Goal: Information Seeking & Learning: Learn about a topic

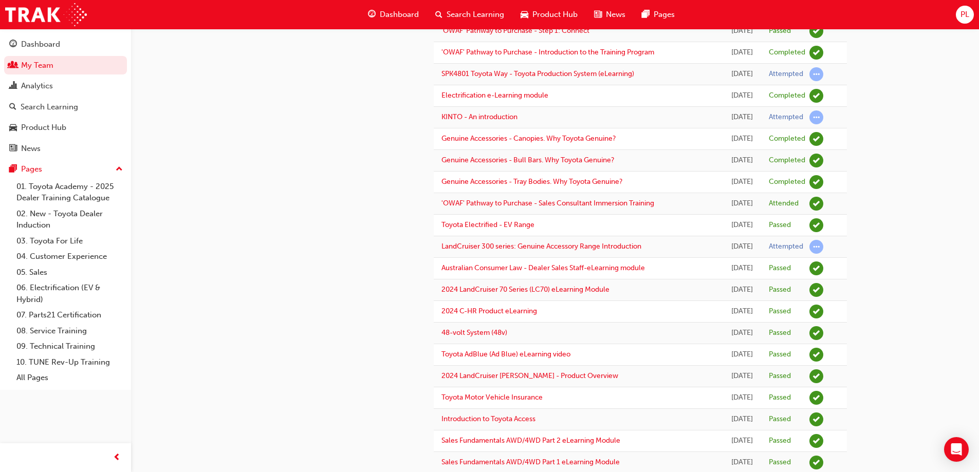
scroll to position [154, 0]
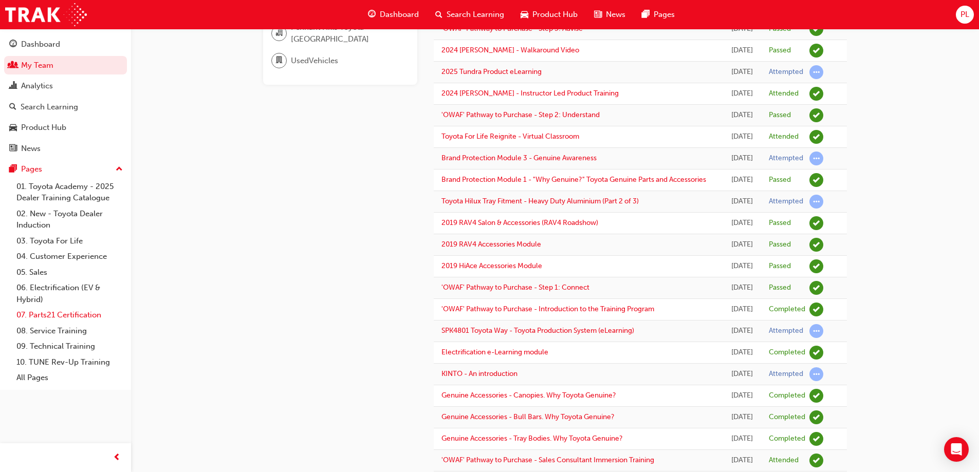
click at [54, 316] on link "07. Parts21 Certification" at bounding box center [69, 315] width 115 height 16
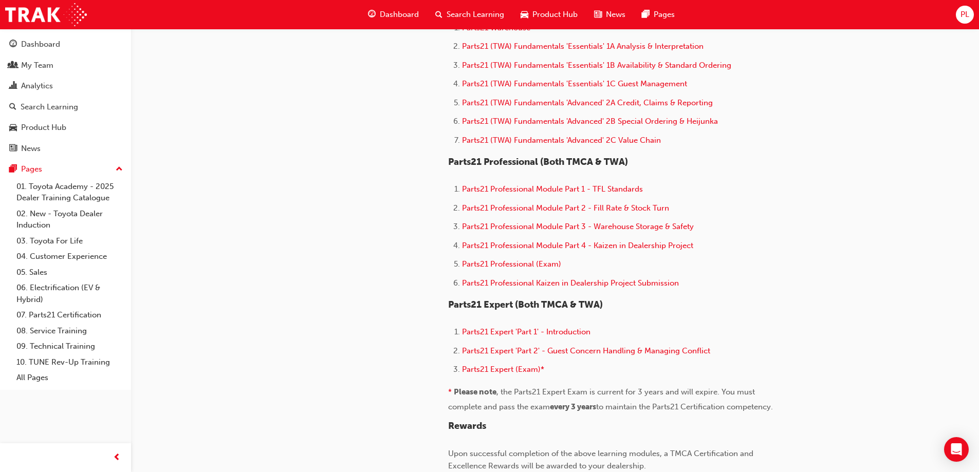
scroll to position [360, 0]
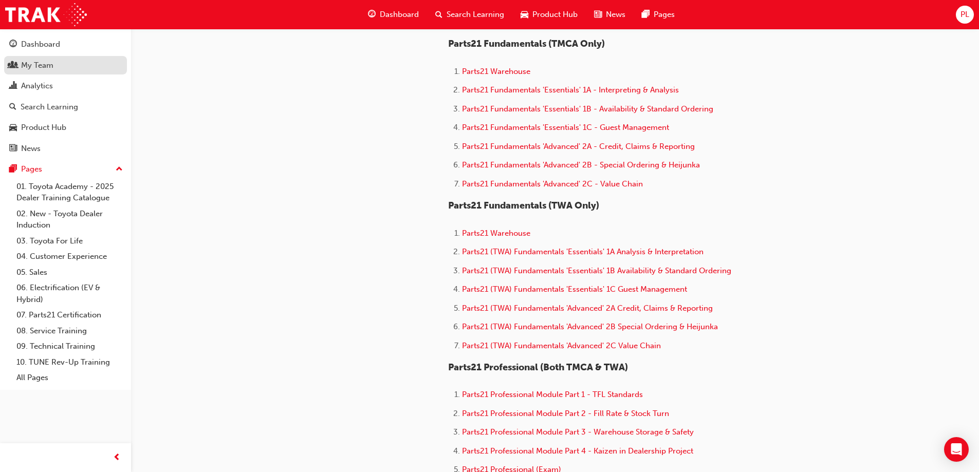
click at [49, 71] on link "My Team" at bounding box center [65, 65] width 123 height 19
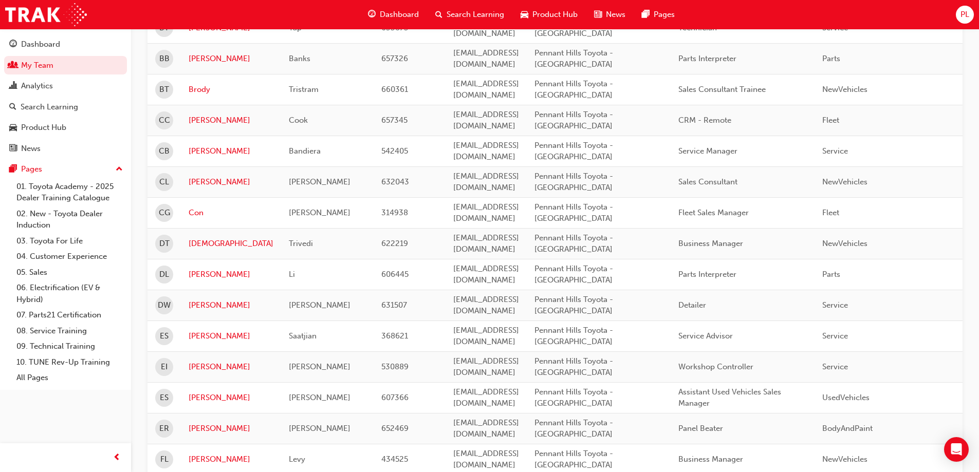
scroll to position [976, 0]
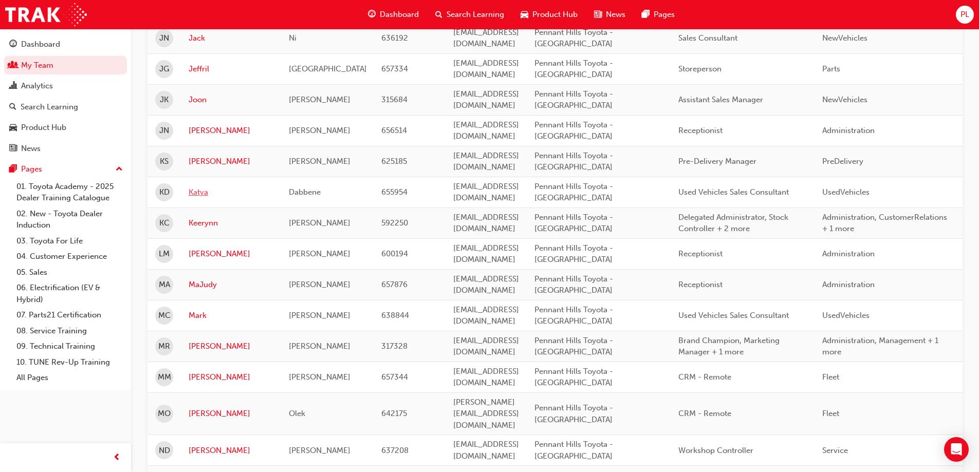
click at [195, 192] on link "Katya" at bounding box center [231, 193] width 85 height 12
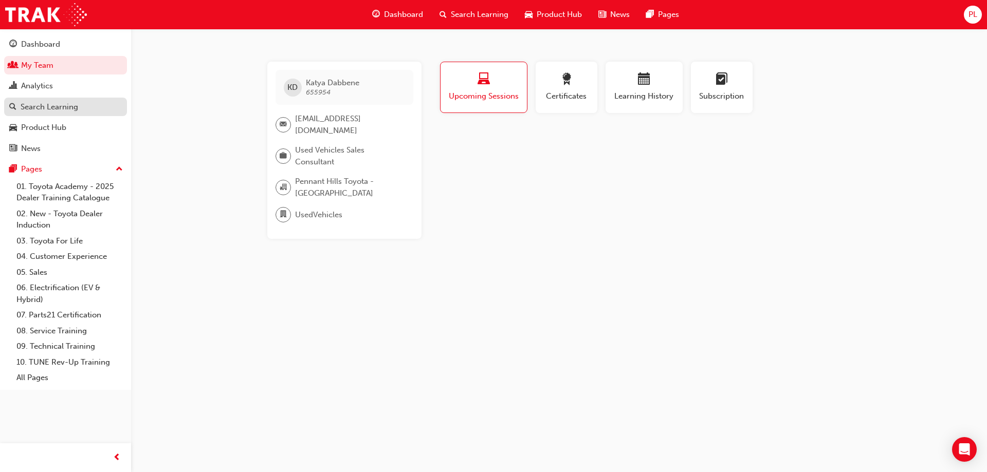
click at [61, 108] on div "Search Learning" at bounding box center [50, 107] width 58 height 12
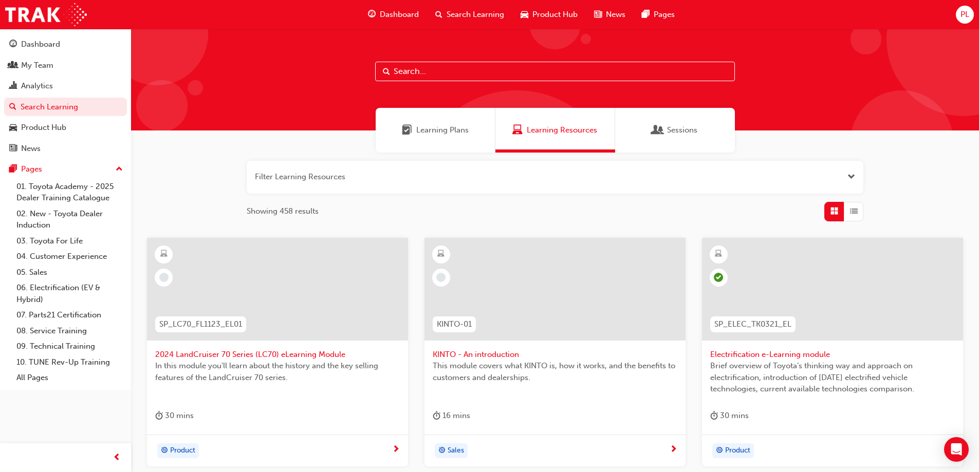
click at [398, 70] on input "text" at bounding box center [555, 72] width 360 height 20
type input "c"
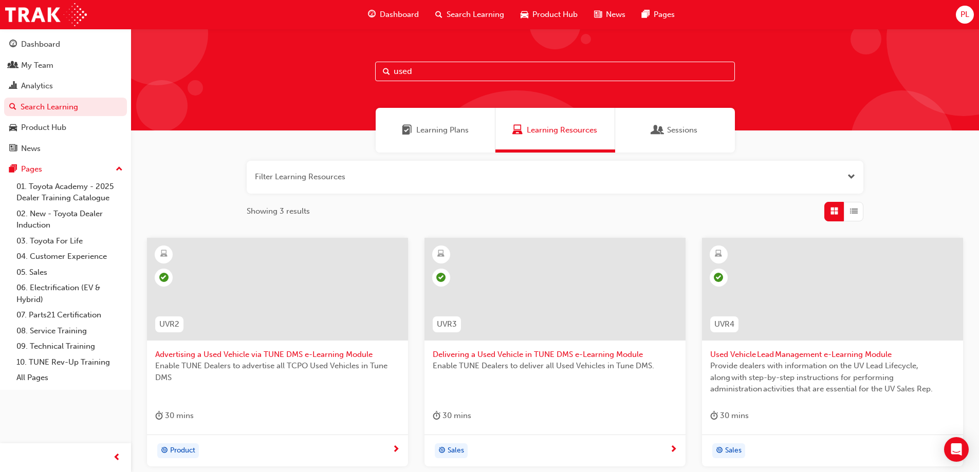
type input "used"
click at [423, 124] on div "Learning Plans" at bounding box center [436, 130] width 120 height 45
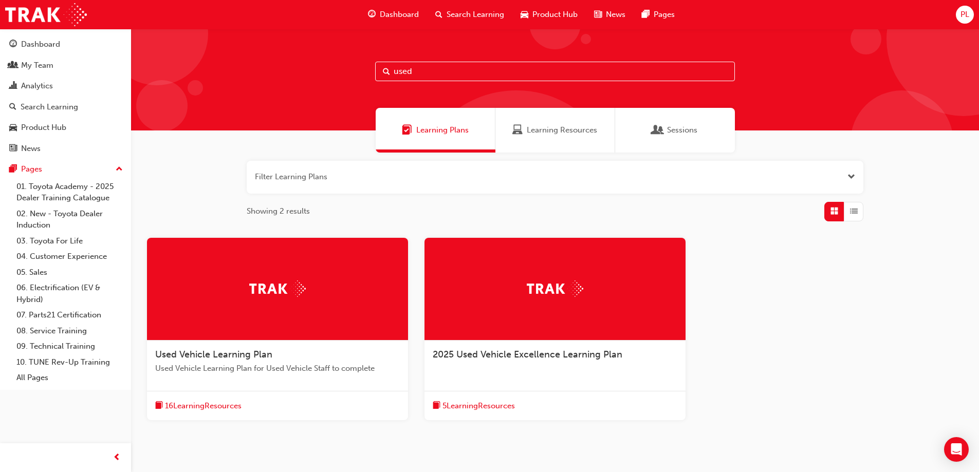
click at [263, 289] on img at bounding box center [277, 289] width 57 height 16
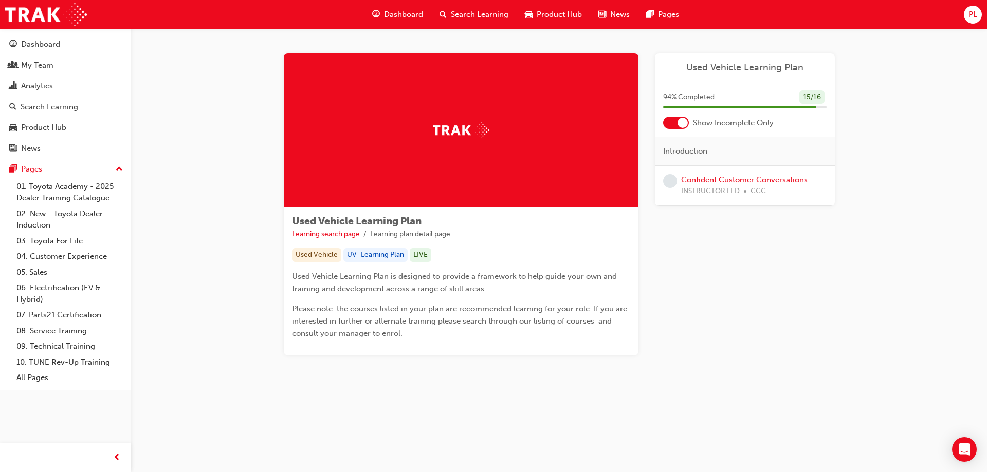
click at [321, 234] on link "Learning search page" at bounding box center [326, 234] width 68 height 9
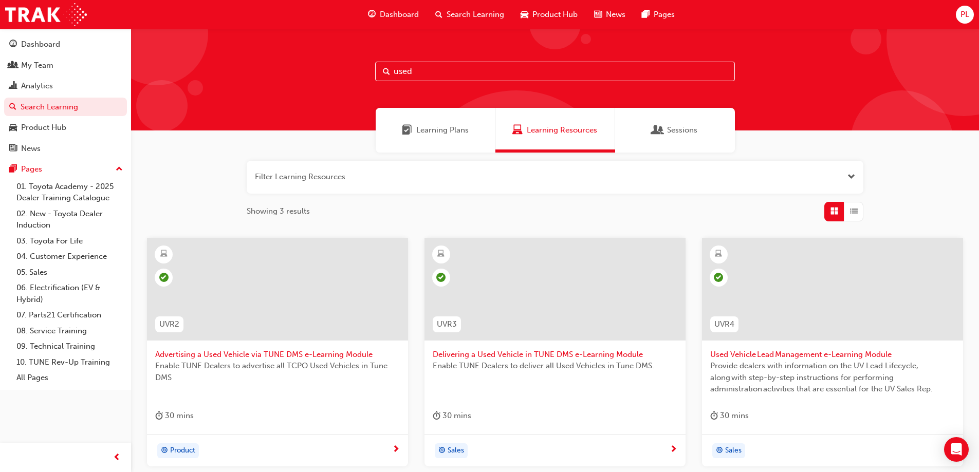
click at [431, 129] on span "Learning Plans" at bounding box center [442, 130] width 52 height 12
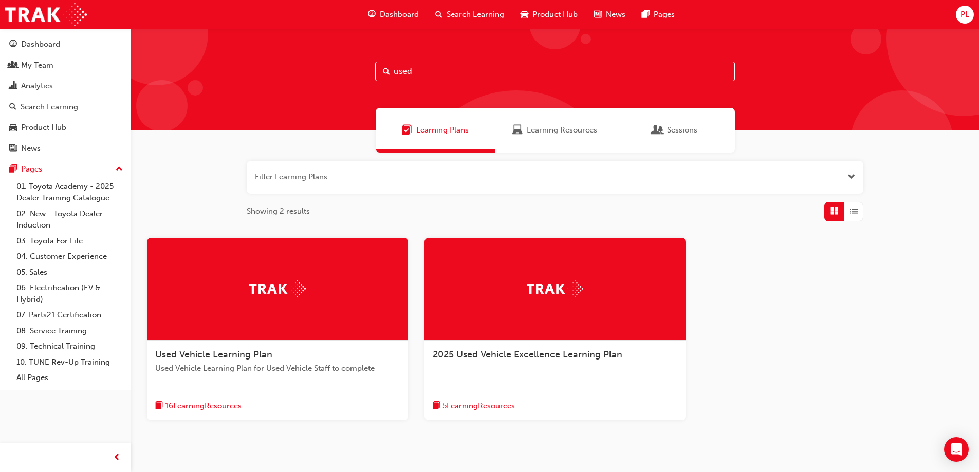
click at [529, 292] on img at bounding box center [555, 289] width 57 height 16
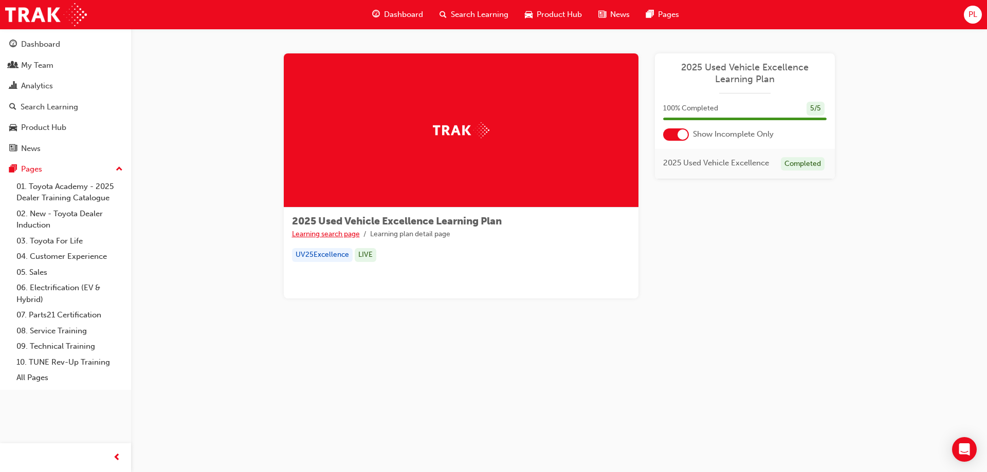
click at [308, 233] on link "Learning search page" at bounding box center [326, 234] width 68 height 9
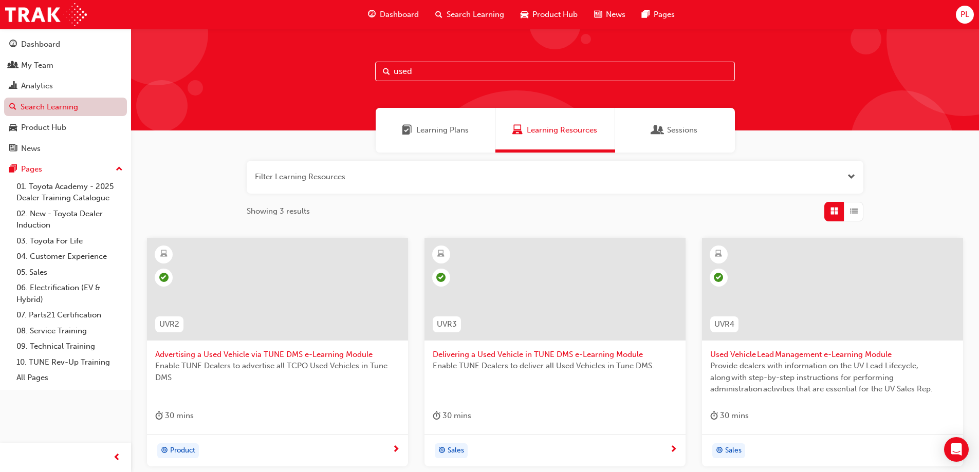
click at [56, 103] on link "Search Learning" at bounding box center [65, 107] width 123 height 19
drag, startPoint x: 418, startPoint y: 71, endPoint x: 361, endPoint y: 81, distance: 57.4
click at [361, 81] on div "used" at bounding box center [555, 80] width 848 height 102
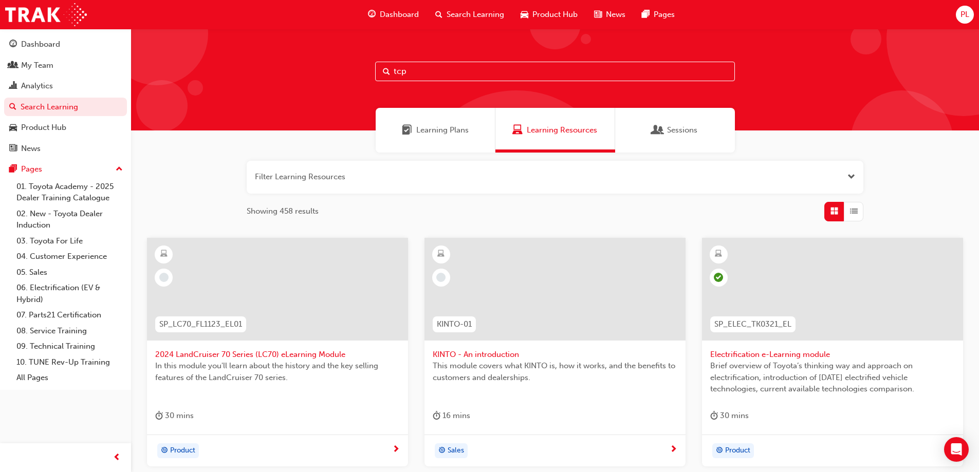
type input "tcpo"
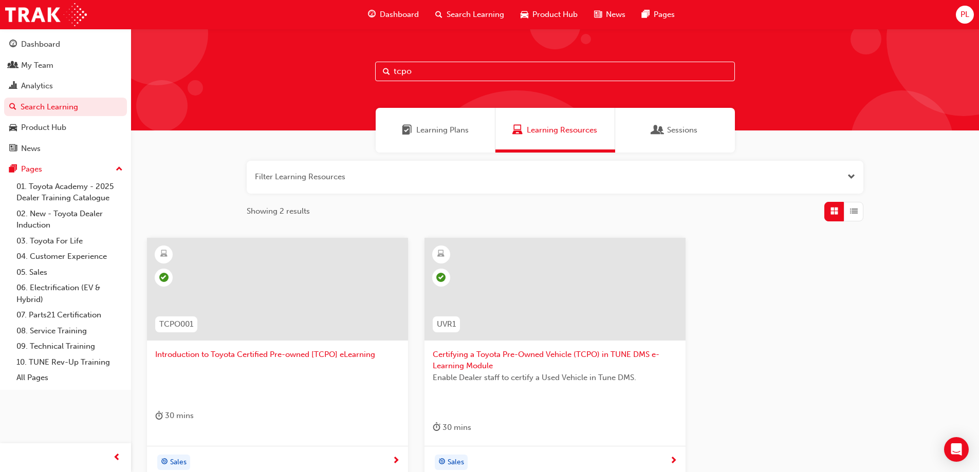
drag, startPoint x: 422, startPoint y: 70, endPoint x: 338, endPoint y: 90, distance: 86.1
click at [338, 90] on div "tcpo" at bounding box center [555, 80] width 848 height 102
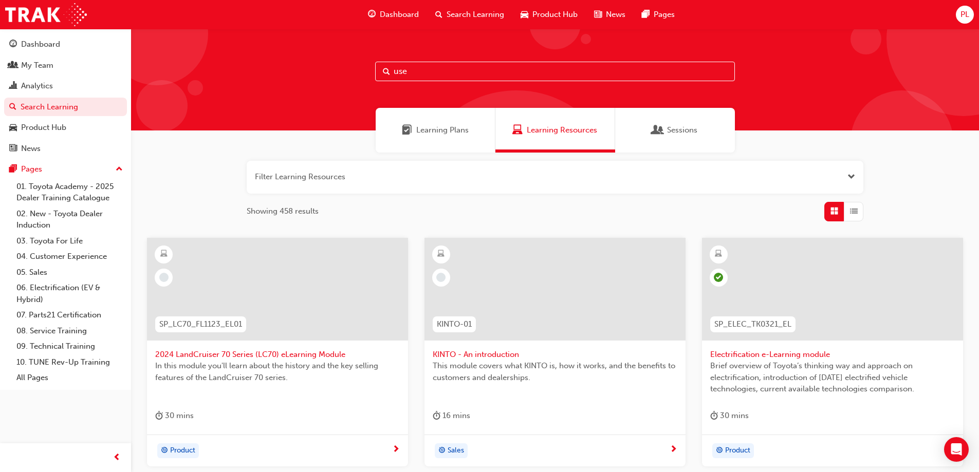
type input "used"
